Goal: Task Accomplishment & Management: Manage account settings

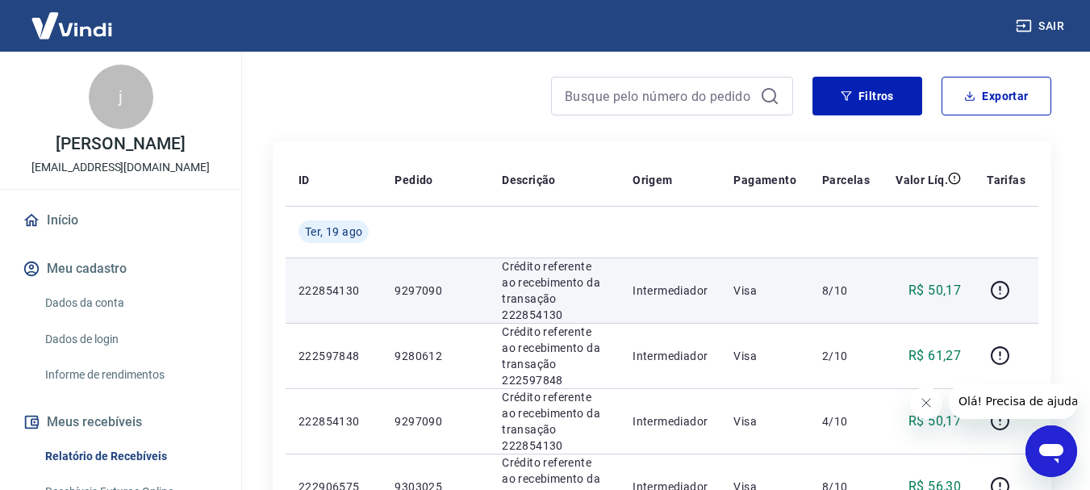
scroll to position [242, 0]
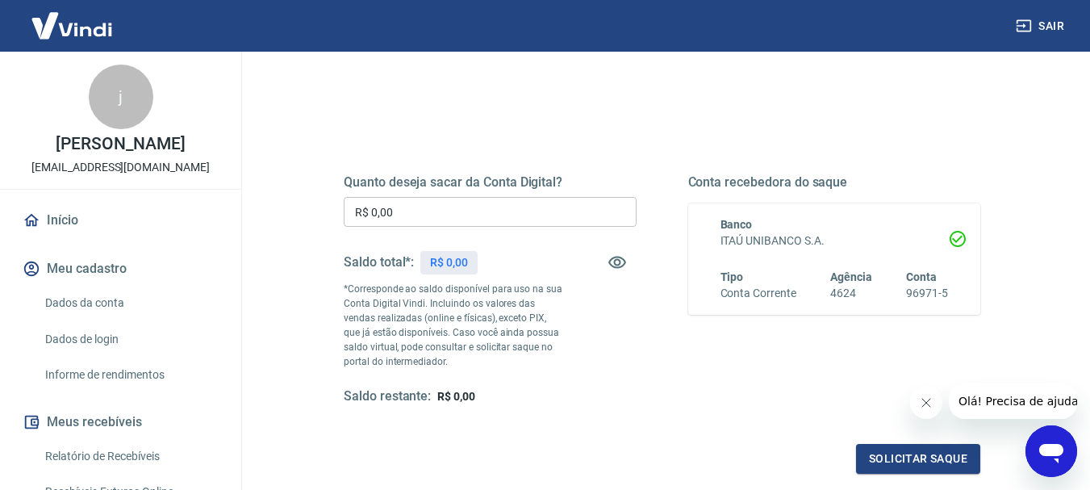
scroll to position [161, 0]
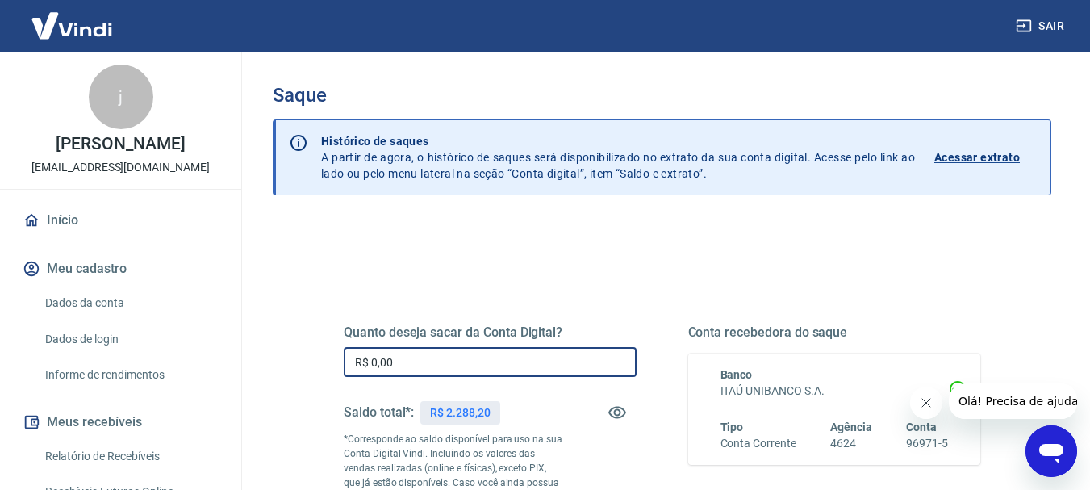
click at [487, 357] on input "R$ 0,00" at bounding box center [490, 362] width 293 height 30
drag, startPoint x: 411, startPoint y: 362, endPoint x: 324, endPoint y: 368, distance: 86.5
click at [324, 368] on div "Quanto deseja sacar da Conta Digital? R$ 0,00 ​ Saldo total*: R$ 2.900,97 *Corr…" at bounding box center [661, 448] width 675 height 390
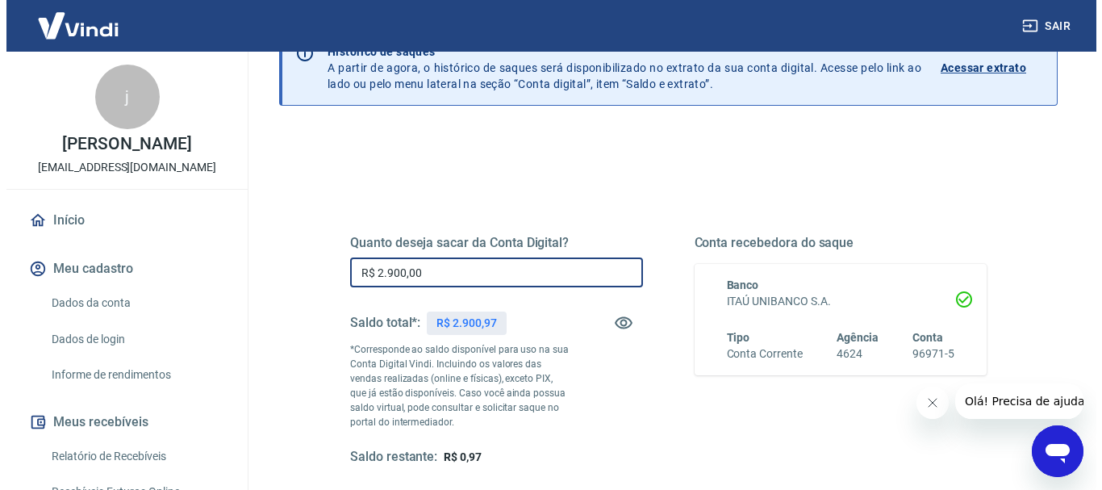
scroll to position [242, 0]
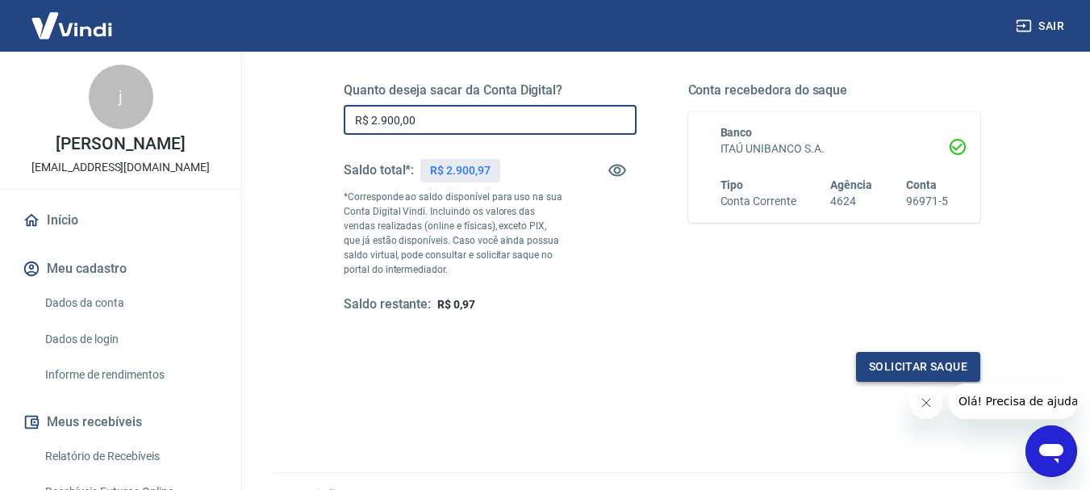
type input "R$ 2.900,00"
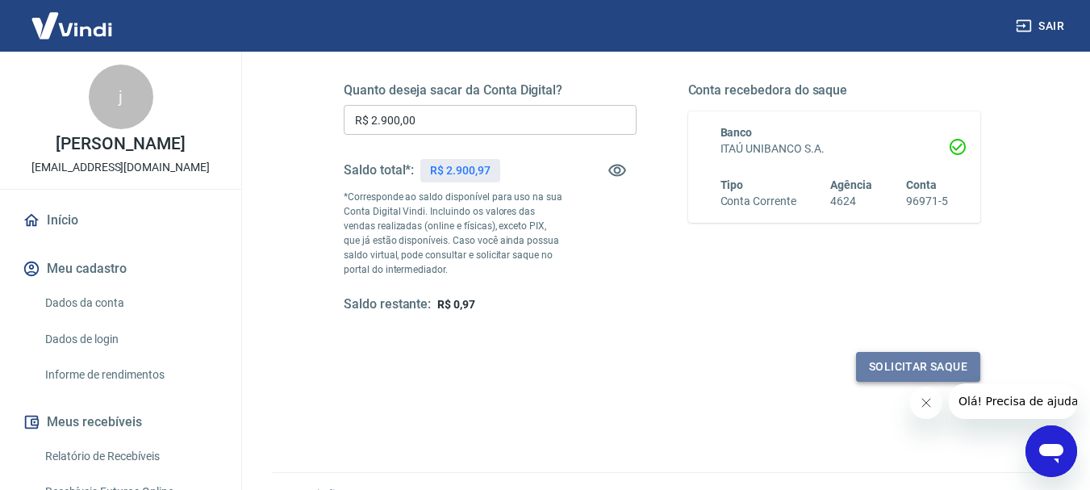
click at [937, 365] on button "Solicitar saque" at bounding box center [918, 367] width 124 height 30
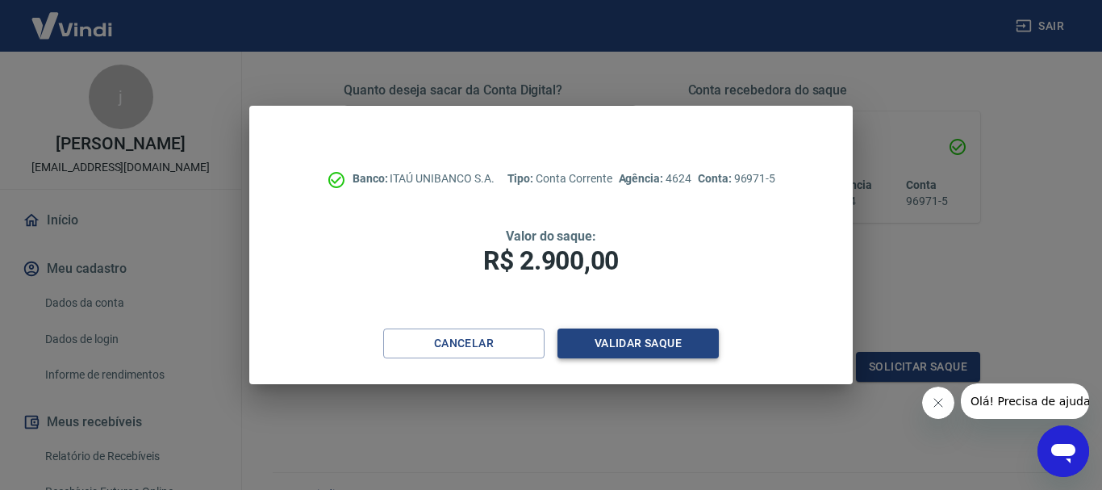
click at [604, 336] on button "Validar saque" at bounding box center [637, 343] width 161 height 30
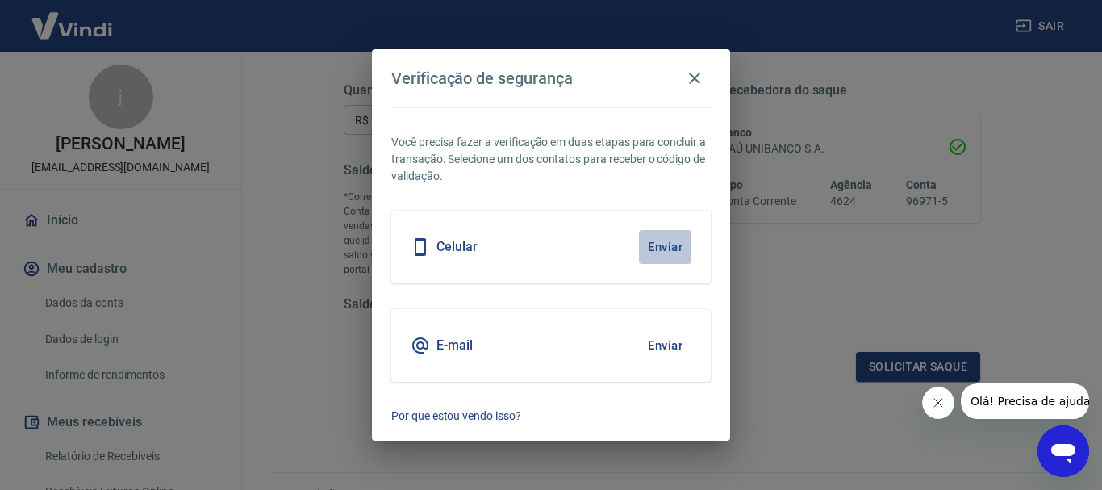
click at [680, 244] on button "Enviar" at bounding box center [665, 247] width 52 height 34
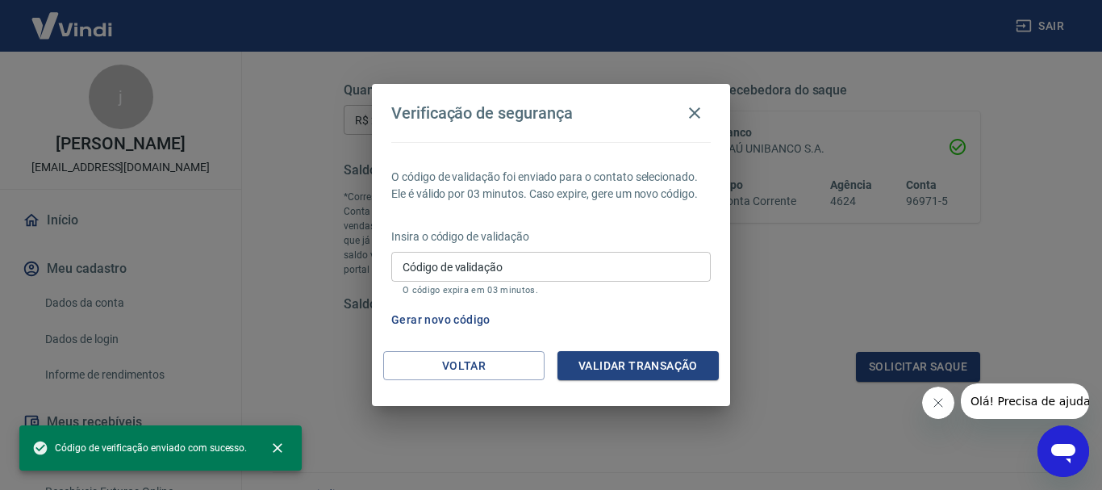
click at [601, 273] on input "Código de validação" at bounding box center [550, 267] width 319 height 30
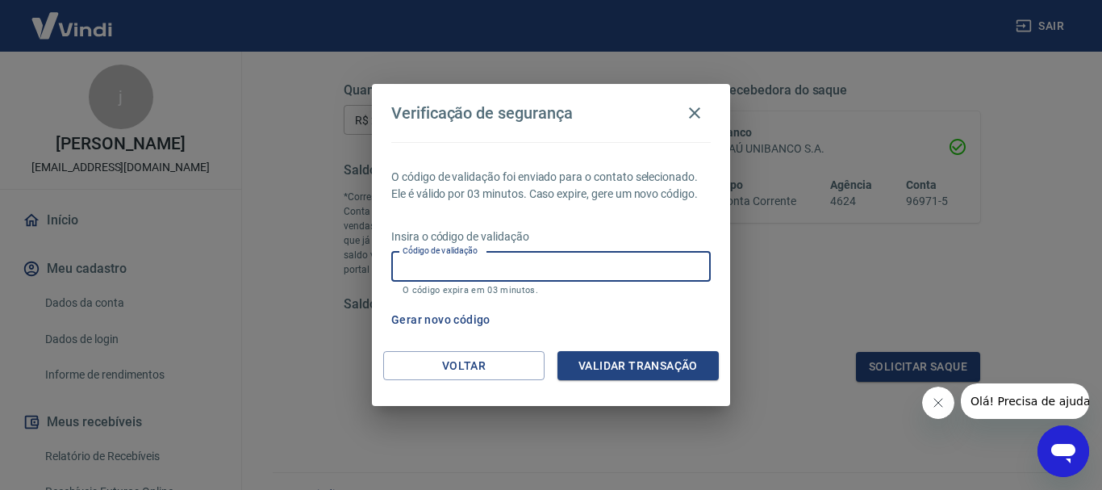
click at [601, 273] on input "Código de validação" at bounding box center [550, 267] width 319 height 30
type input "891964"
click at [640, 380] on button "Validar transação" at bounding box center [637, 366] width 161 height 30
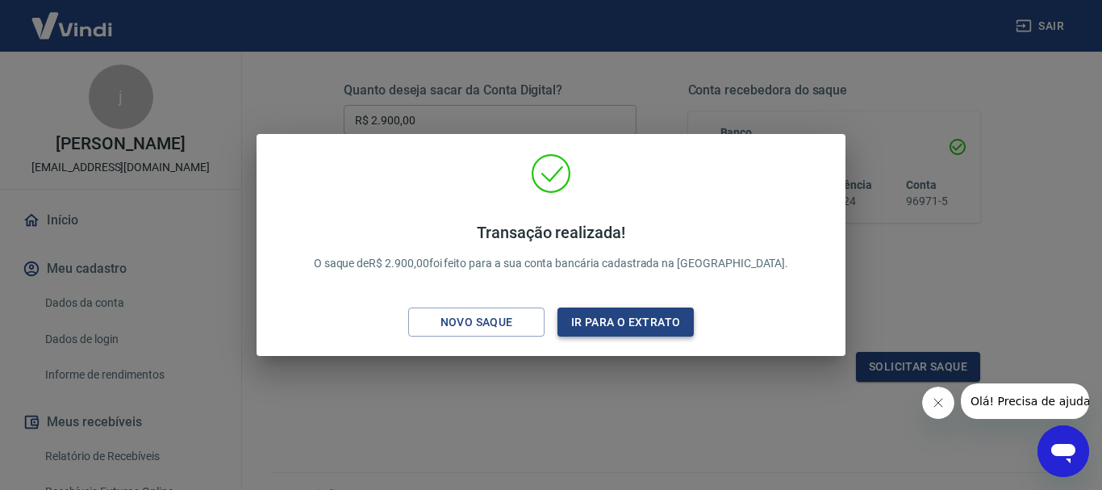
click at [631, 326] on button "Ir para o extrato" at bounding box center [625, 322] width 136 height 30
